Goal: Task Accomplishment & Management: Use online tool/utility

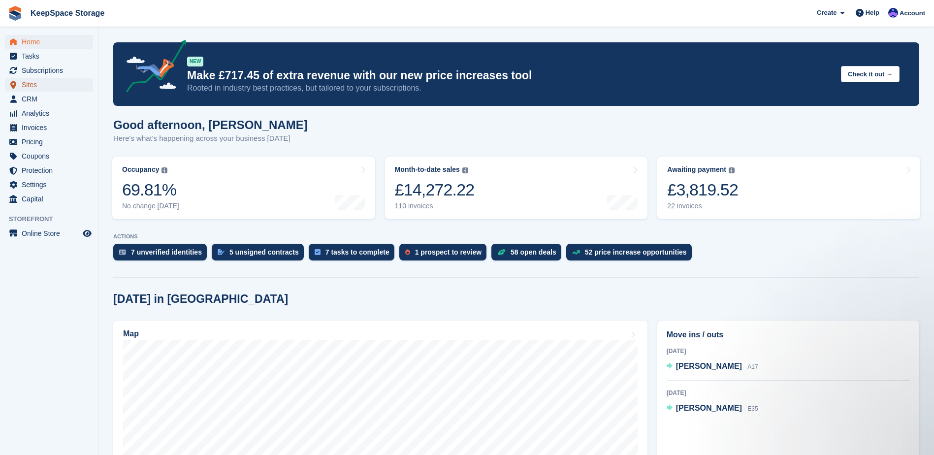
drag, startPoint x: 40, startPoint y: 82, endPoint x: 44, endPoint y: 86, distance: 5.2
click at [40, 82] on span "Sites" at bounding box center [51, 85] width 59 height 14
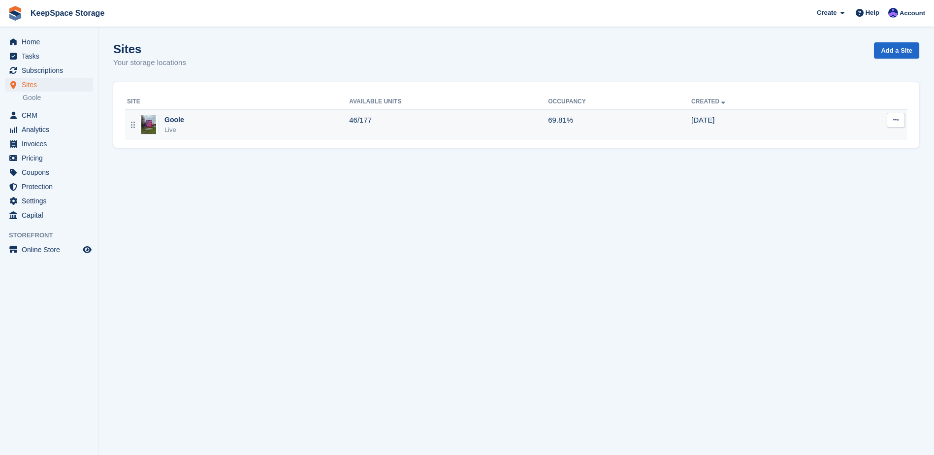
click at [302, 122] on div "Goole Live" at bounding box center [238, 125] width 222 height 20
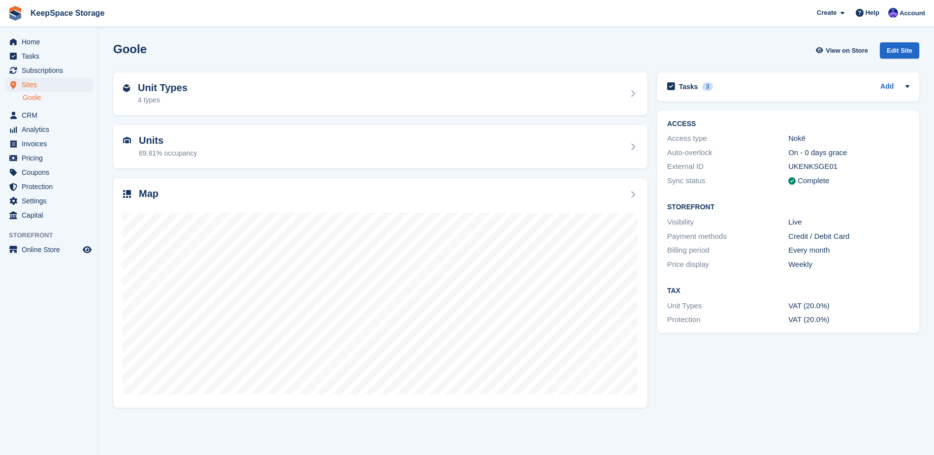
click at [259, 207] on div at bounding box center [380, 299] width 514 height 197
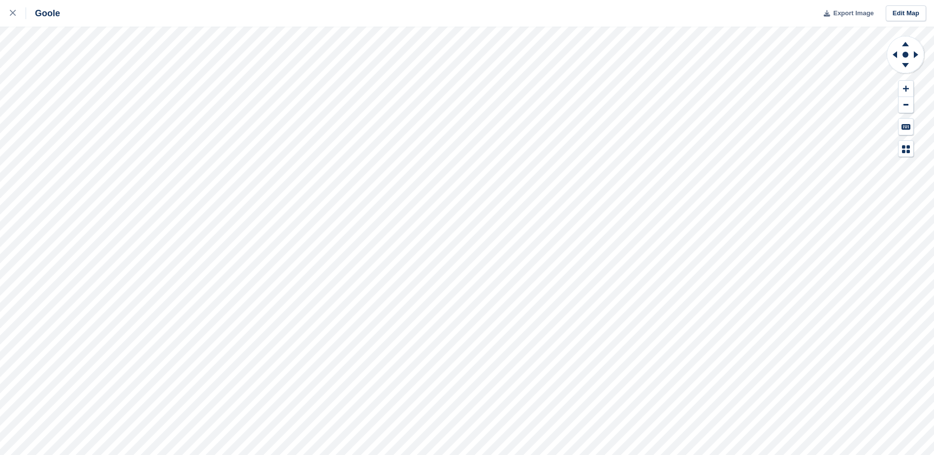
click at [864, 12] on span "Export Image" at bounding box center [853, 13] width 40 height 10
